Goal: Task Accomplishment & Management: Manage account settings

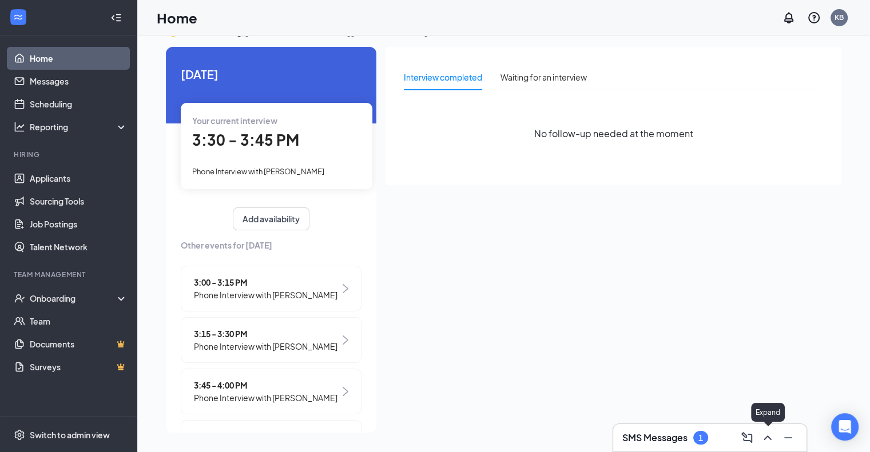
click at [766, 433] on icon "ChevronUp" at bounding box center [767, 438] width 14 height 14
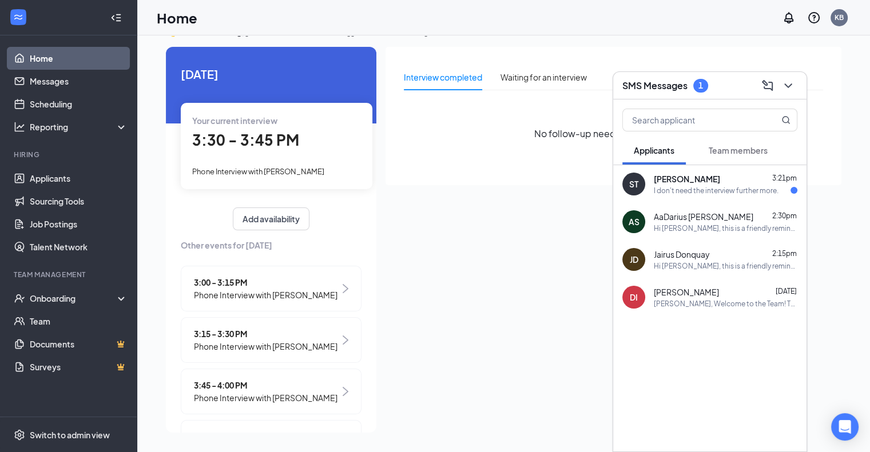
click at [754, 177] on div "[PERSON_NAME] 3:21pm" at bounding box center [726, 178] width 144 height 11
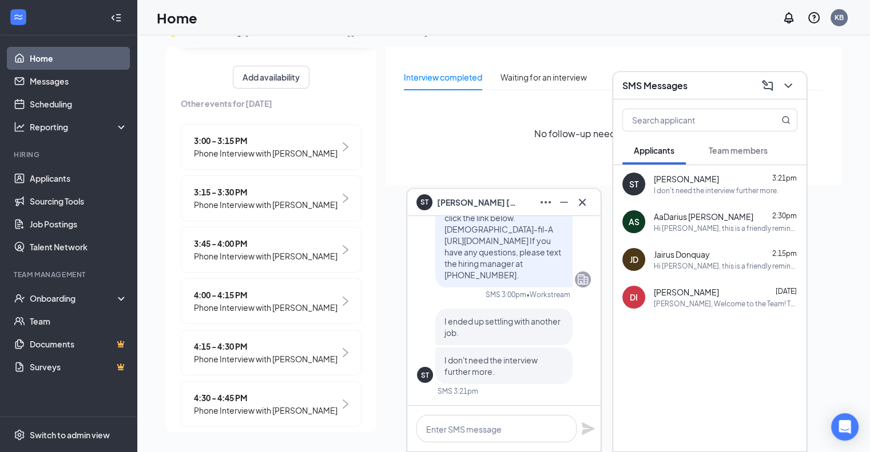
scroll to position [172, 0]
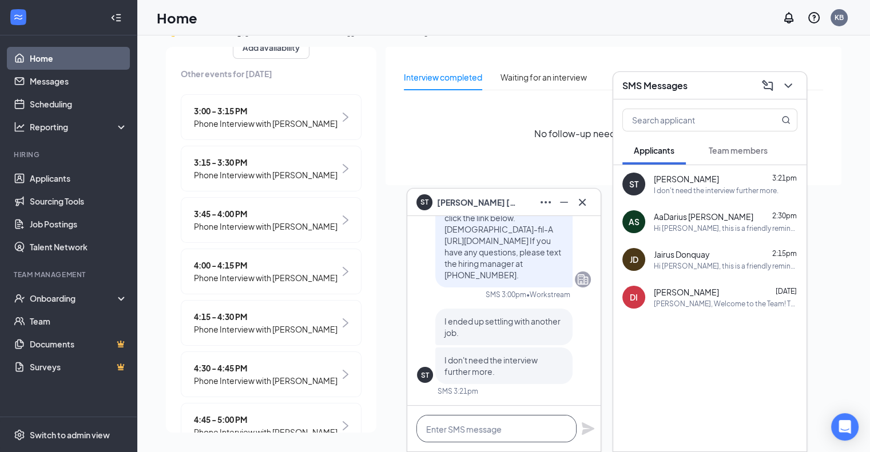
click at [459, 425] on textarea at bounding box center [496, 428] width 160 height 27
type textarea "G"
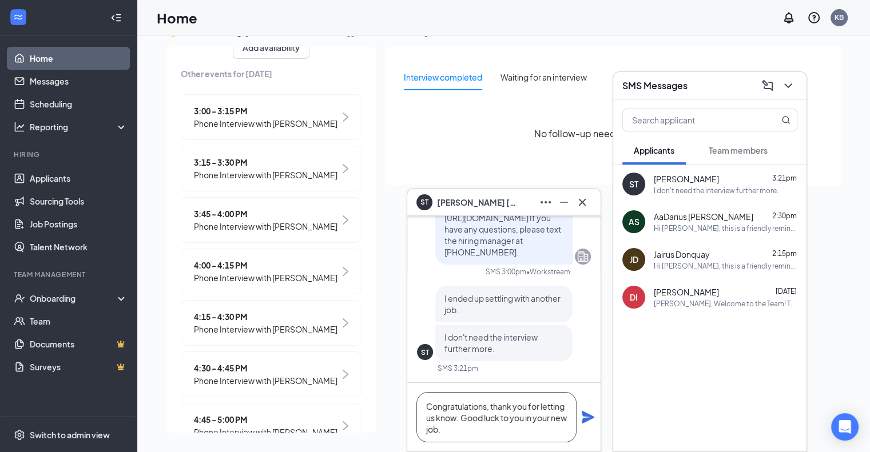
type textarea "Congratulations, thank you for letting us know. Good luck to you in your new jo…"
click at [587, 418] on icon "Plane" at bounding box center [588, 418] width 14 height 14
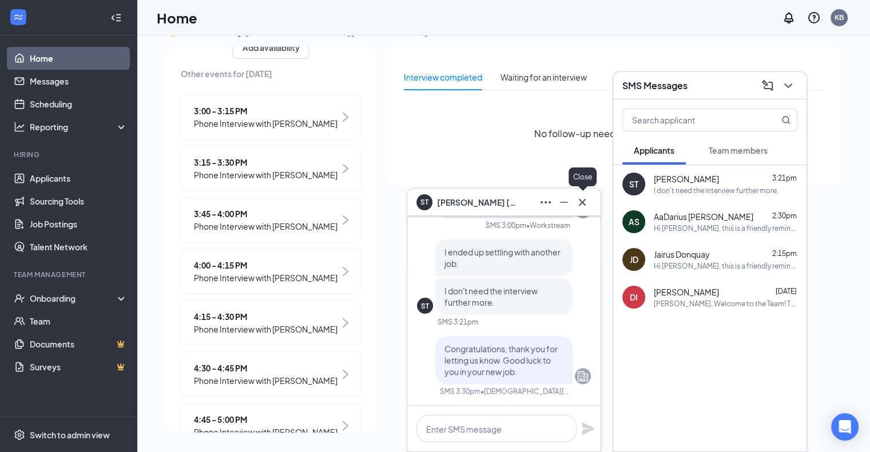
click at [584, 203] on icon "Cross" at bounding box center [582, 203] width 14 height 14
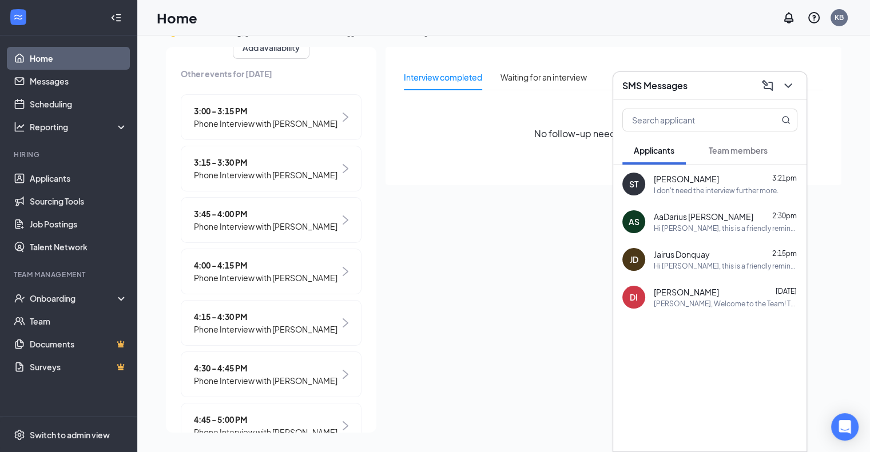
click at [267, 283] on span "Phone Interview with [PERSON_NAME]" at bounding box center [266, 278] width 144 height 13
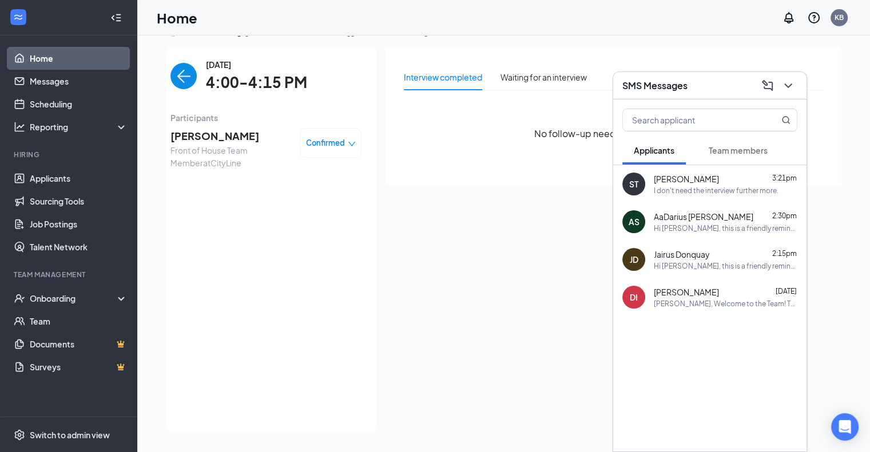
click at [338, 142] on div "Confirmed" at bounding box center [331, 142] width 50 height 11
click at [270, 235] on span "Cancel" at bounding box center [272, 234] width 27 height 13
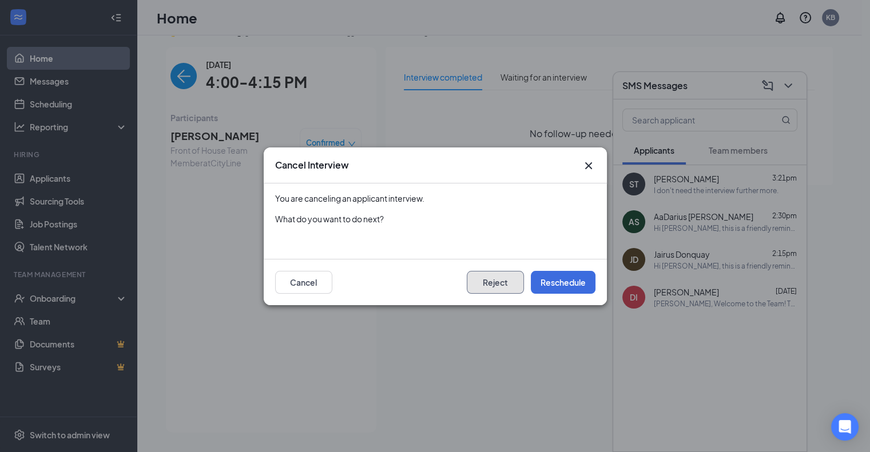
click at [492, 282] on button "Reject" at bounding box center [495, 282] width 57 height 23
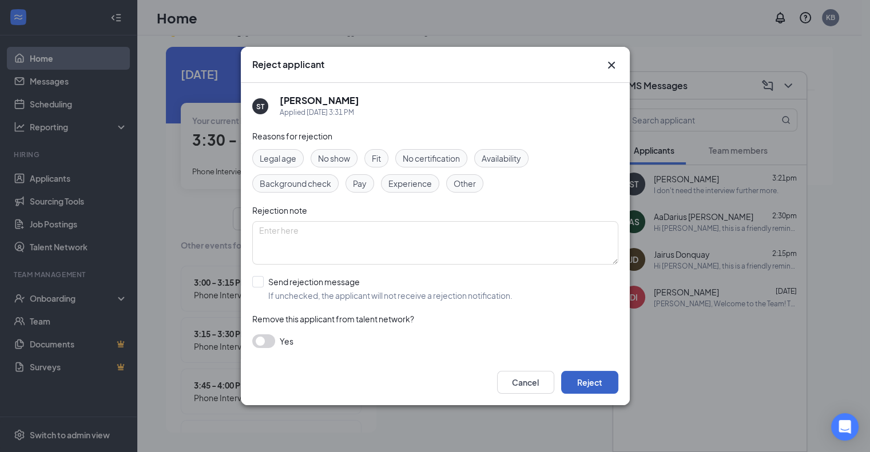
click at [595, 381] on button "Reject" at bounding box center [589, 382] width 57 height 23
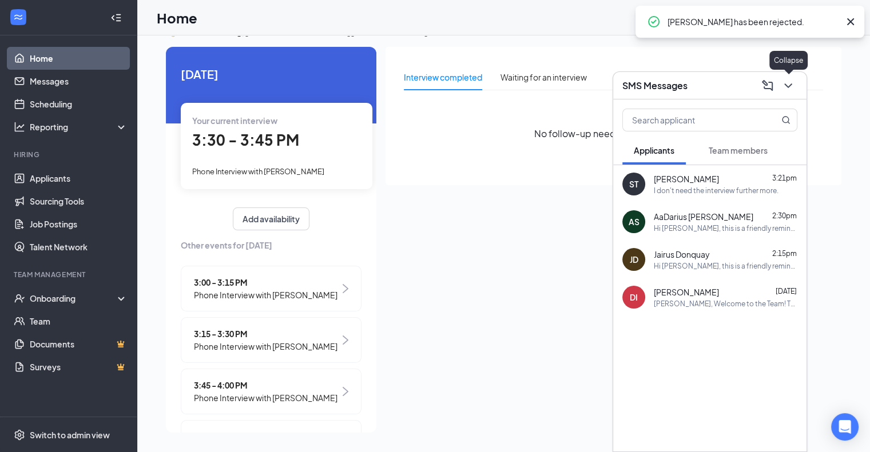
click at [786, 90] on icon "ChevronDown" at bounding box center [788, 86] width 14 height 14
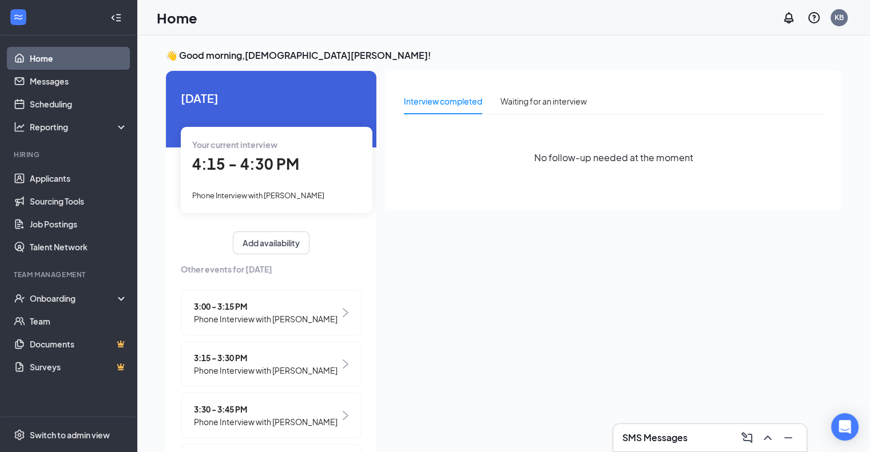
click at [269, 161] on span "4:15 - 4:30 PM" at bounding box center [245, 163] width 107 height 19
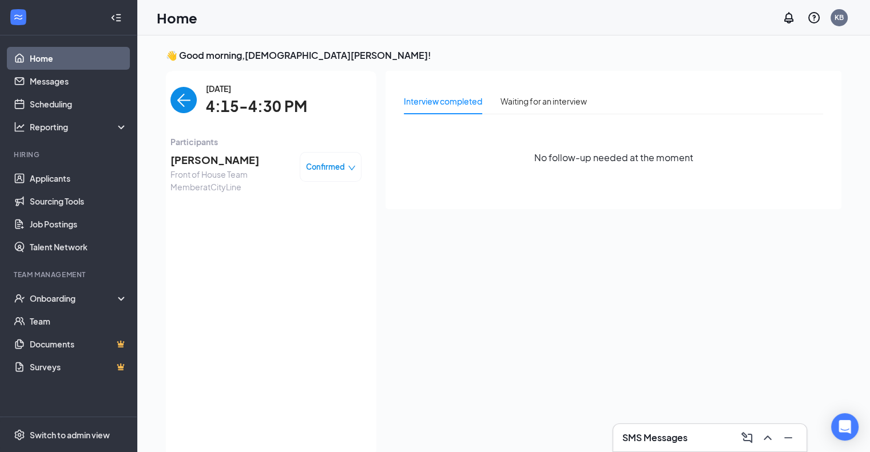
scroll to position [5, 0]
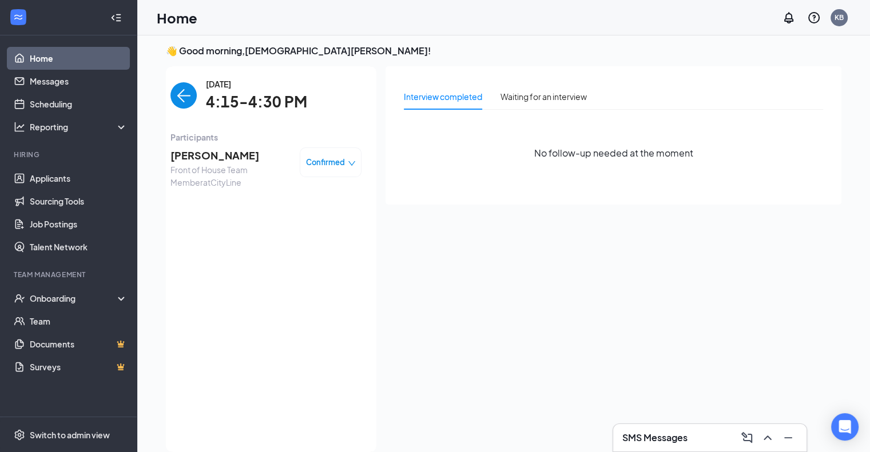
click at [228, 156] on span "[PERSON_NAME]" at bounding box center [230, 156] width 120 height 16
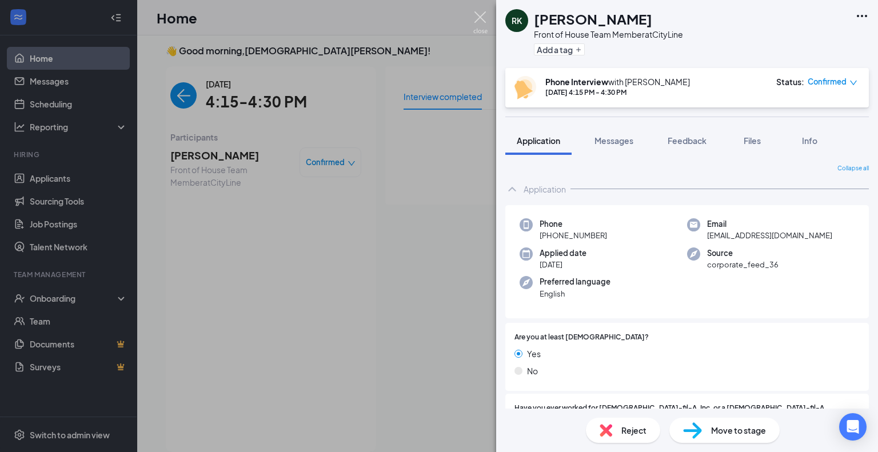
click at [482, 15] on img at bounding box center [480, 22] width 14 height 22
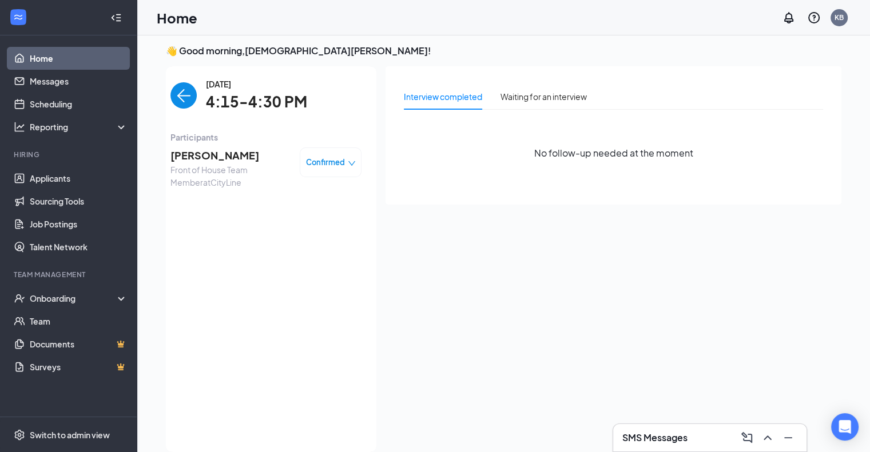
click at [177, 93] on img "back-button" at bounding box center [183, 95] width 26 height 26
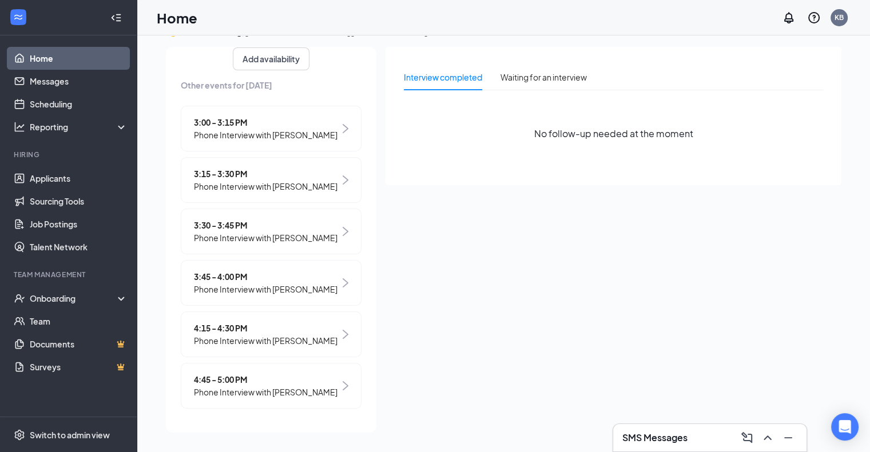
scroll to position [183, 0]
click at [240, 322] on span "4:15 - 4:30 PM" at bounding box center [266, 328] width 144 height 13
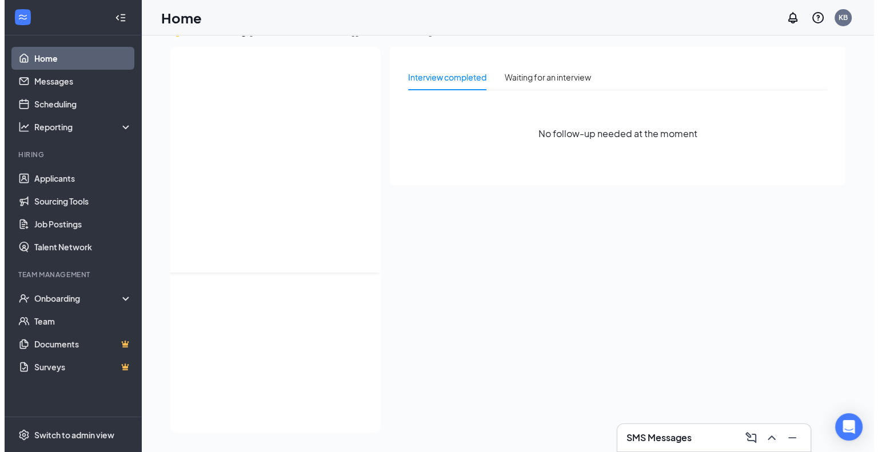
scroll to position [0, 0]
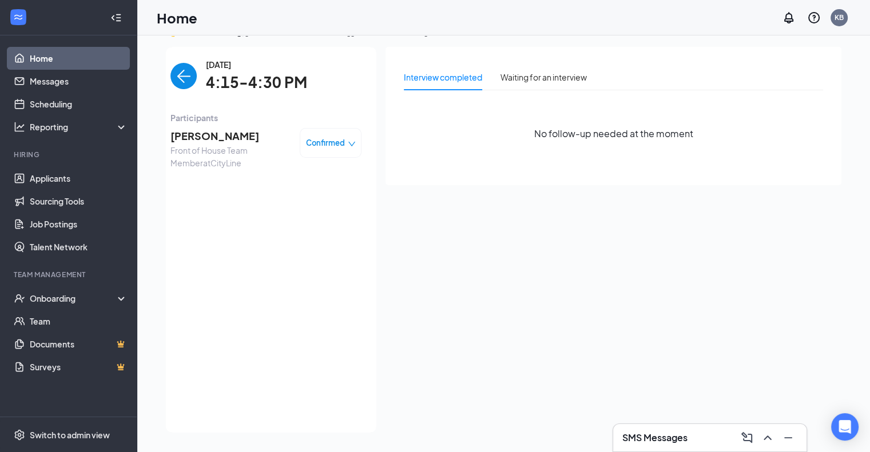
click at [212, 140] on span "[PERSON_NAME]" at bounding box center [230, 136] width 120 height 16
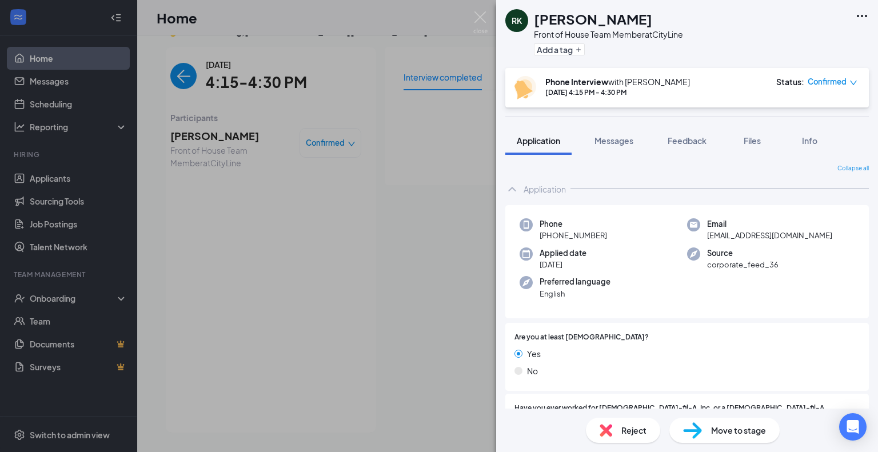
click at [632, 429] on span "Reject" at bounding box center [634, 430] width 25 height 13
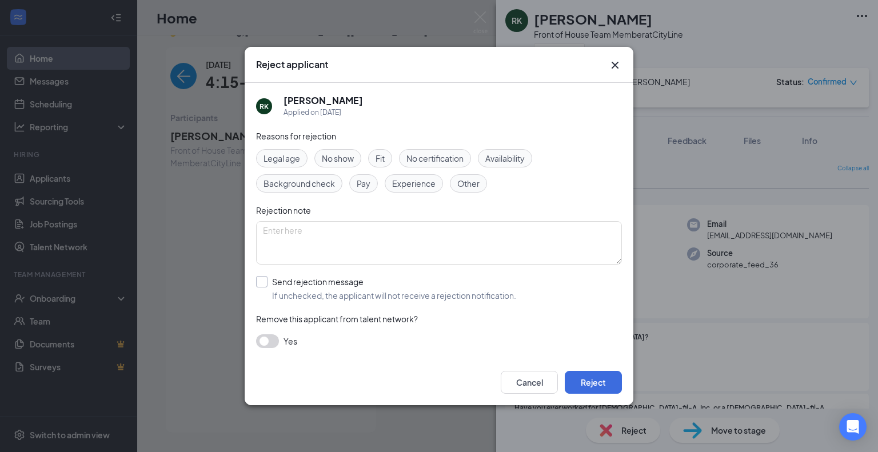
click at [266, 281] on input "Send rejection message If unchecked, the applicant will not receive a rejection…" at bounding box center [386, 288] width 260 height 25
checkbox input "true"
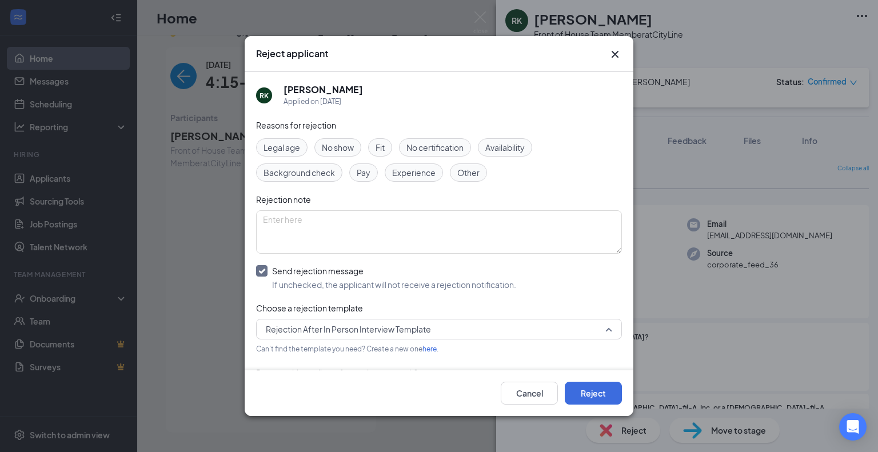
click at [600, 331] on span "Rejection After In Person Interview Template" at bounding box center [439, 329] width 347 height 17
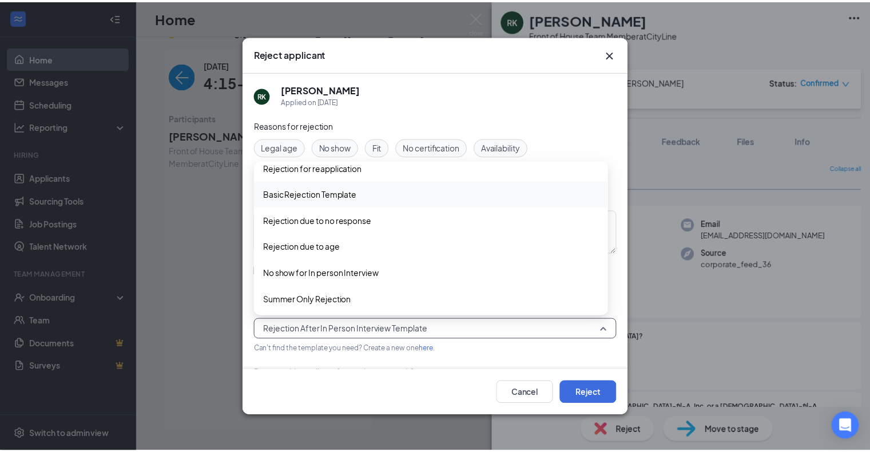
scroll to position [65, 0]
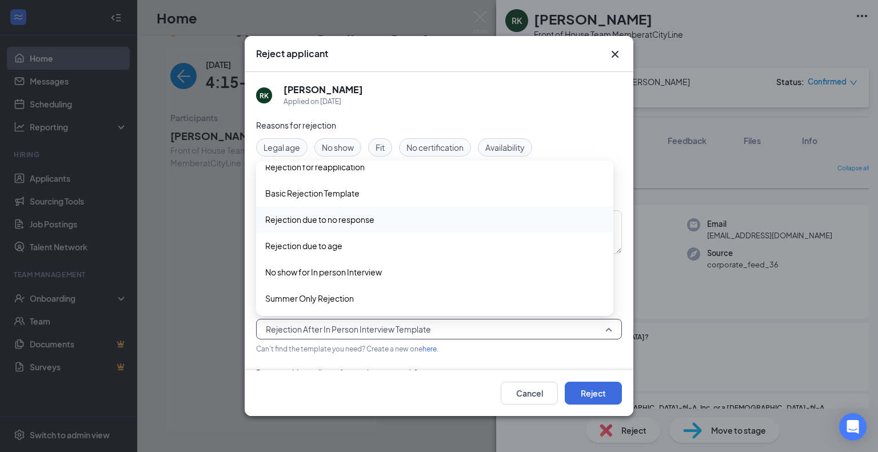
click at [355, 220] on span "Rejection due to no response" at bounding box center [319, 219] width 109 height 13
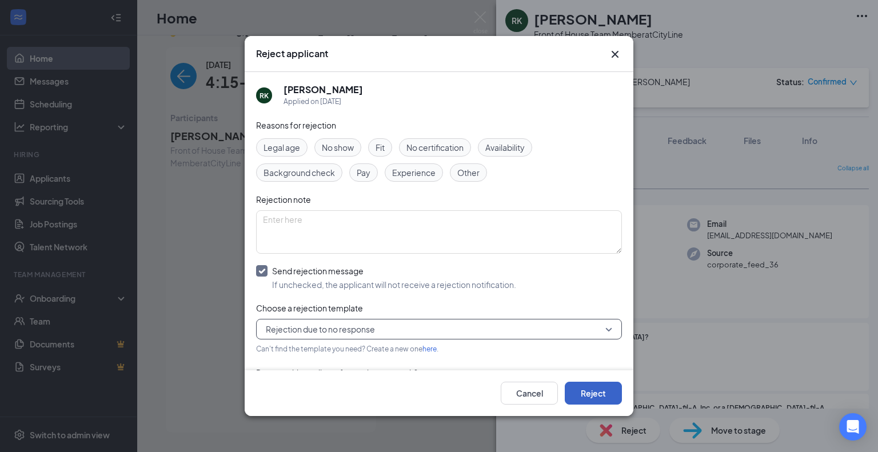
click at [591, 401] on button "Reject" at bounding box center [593, 393] width 57 height 23
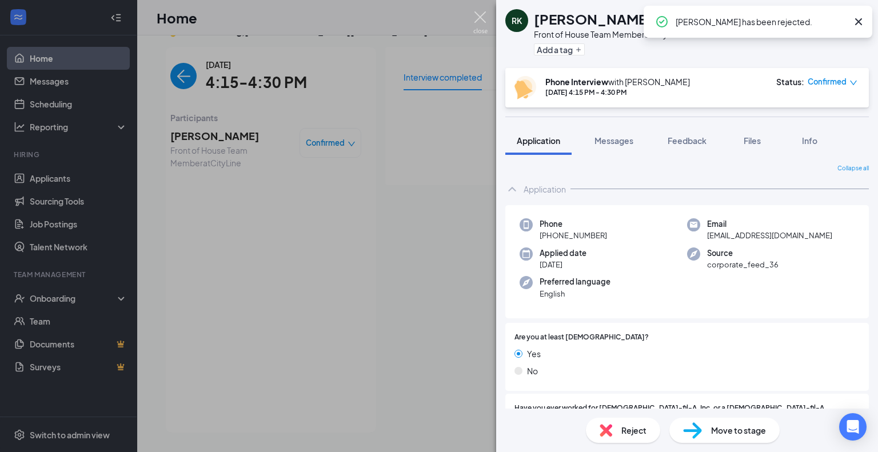
click at [477, 13] on img at bounding box center [480, 22] width 14 height 22
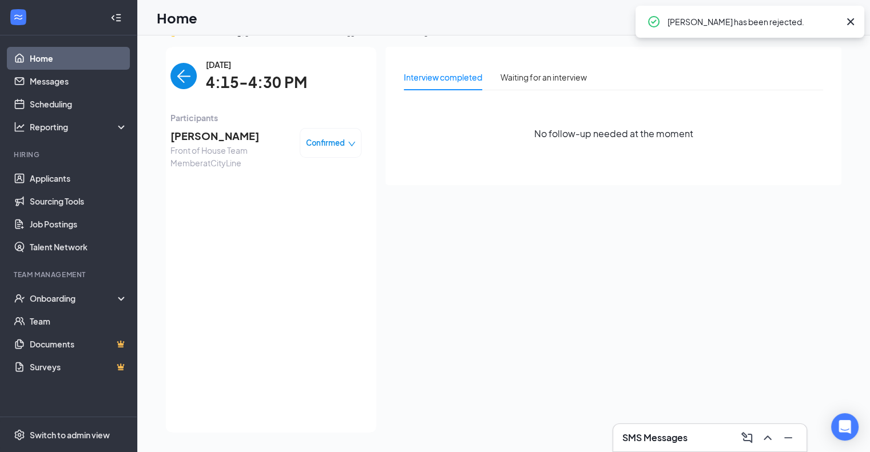
click at [177, 76] on img "back-button" at bounding box center [183, 76] width 26 height 26
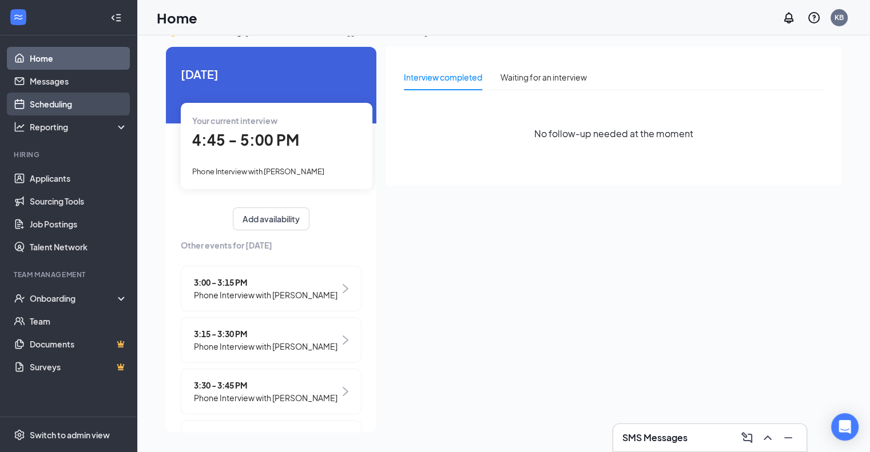
click at [57, 105] on link "Scheduling" at bounding box center [79, 104] width 98 height 23
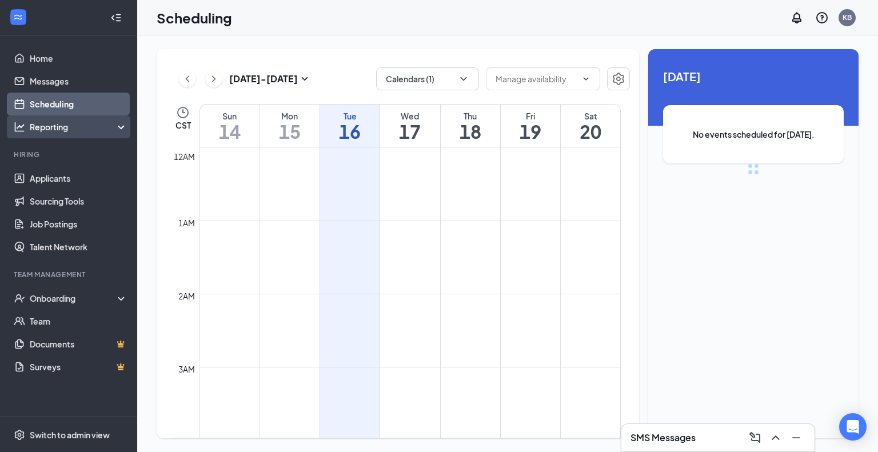
scroll to position [562, 0]
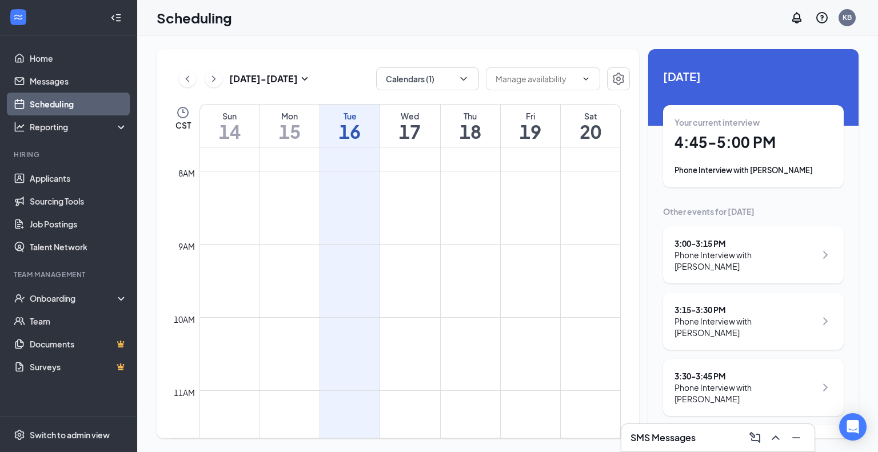
click at [429, 117] on div "Wed" at bounding box center [409, 115] width 59 height 11
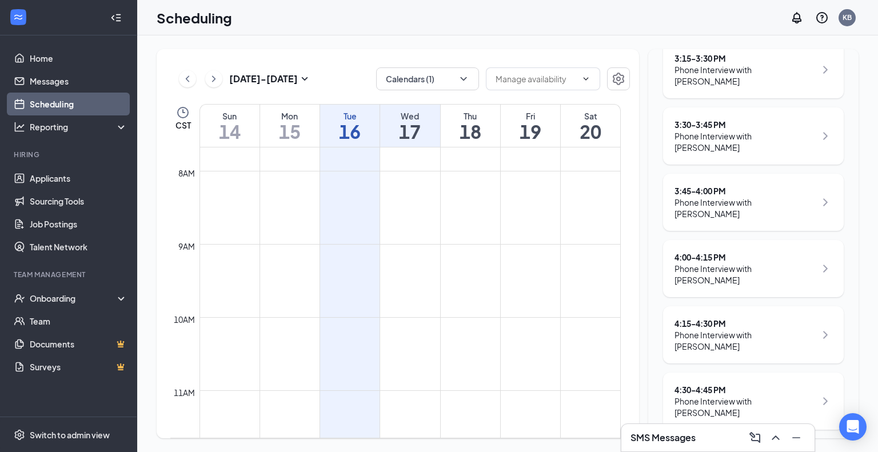
scroll to position [204, 0]
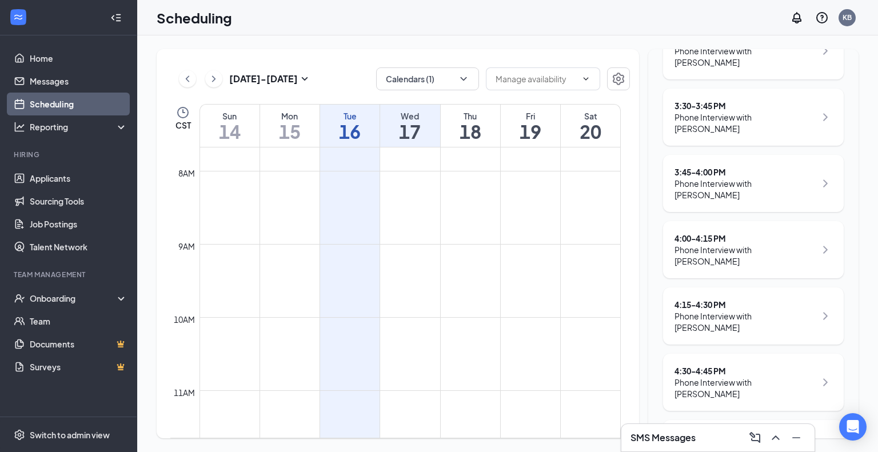
click at [481, 128] on h1 "18" at bounding box center [470, 131] width 59 height 19
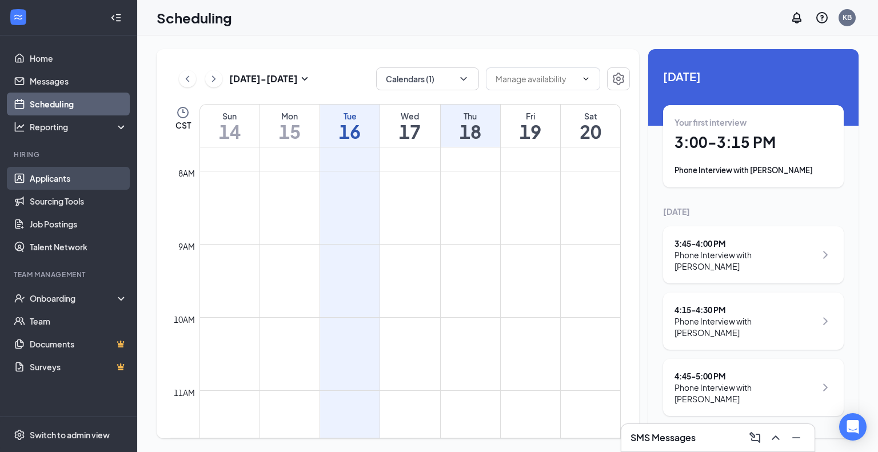
click at [52, 178] on link "Applicants" at bounding box center [79, 178] width 98 height 23
